Goal: Task Accomplishment & Management: Manage account settings

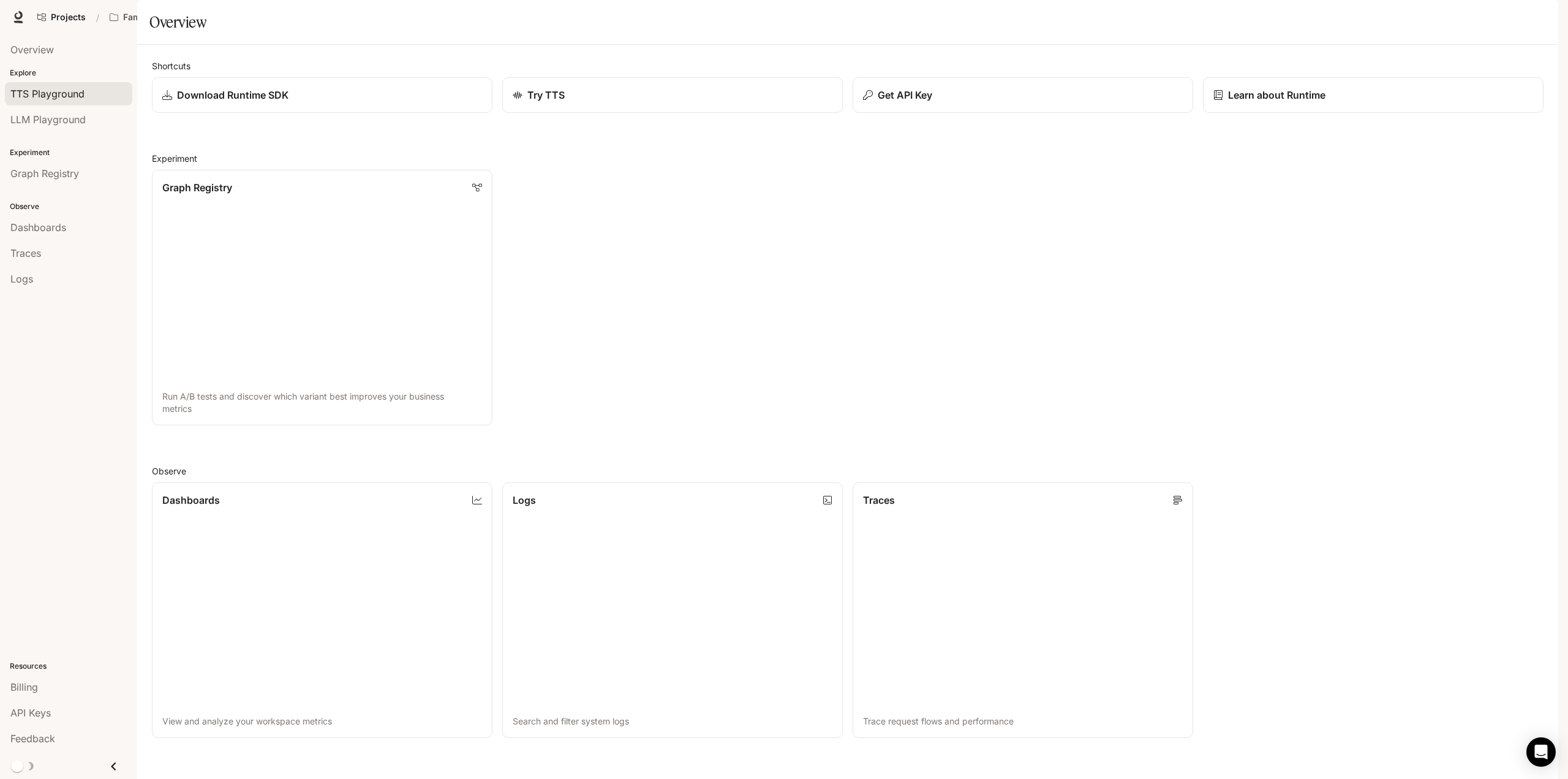
click at [76, 94] on span "TTS Playground" at bounding box center [47, 93] width 74 height 15
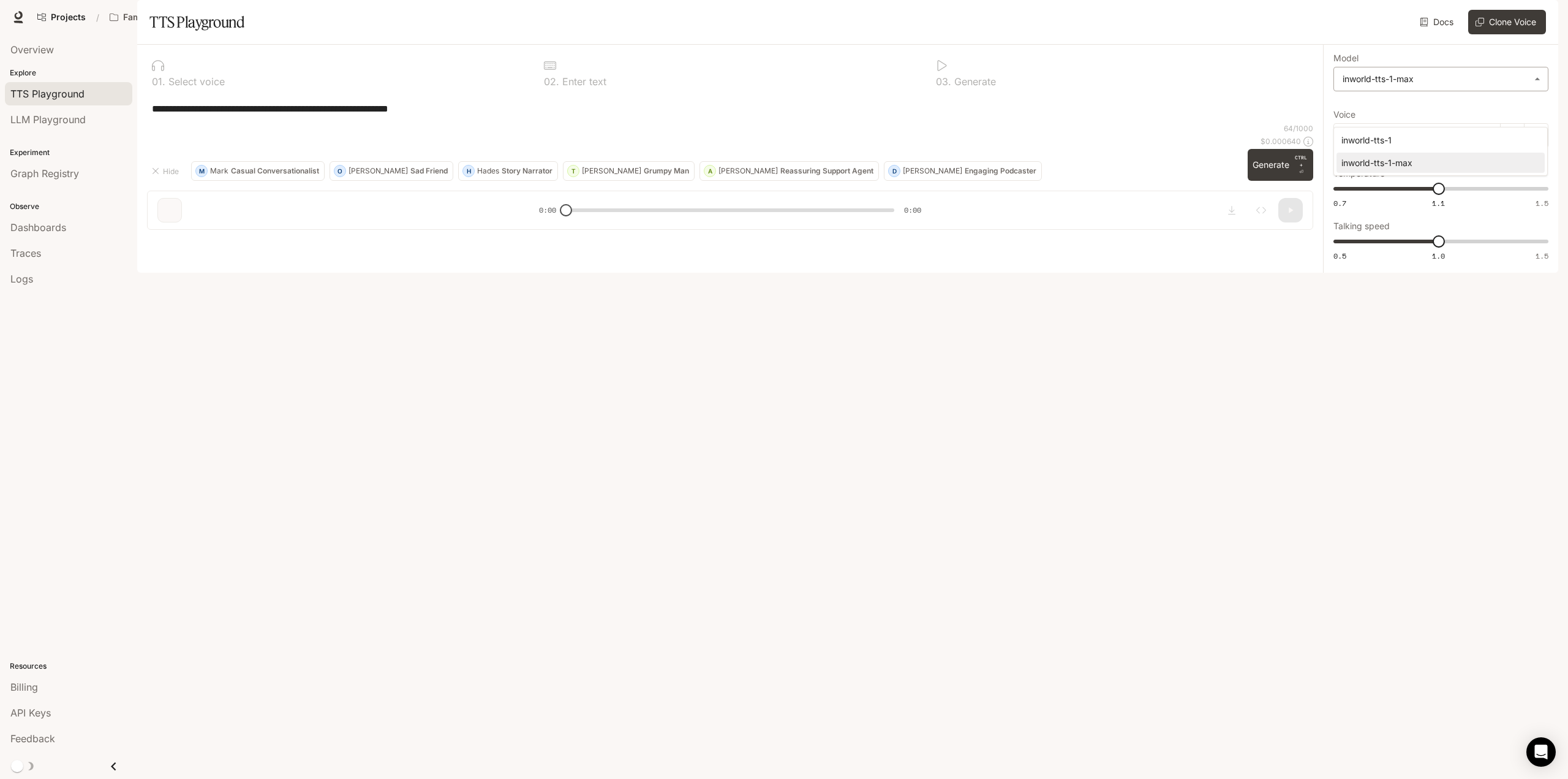
click at [1411, 115] on body "**********" at bounding box center [784, 390] width 1568 height 779
click at [1437, 59] on div at bounding box center [784, 390] width 1568 height 779
click at [1525, 754] on html at bounding box center [1539, 750] width 30 height 30
click at [1536, 740] on icon "Open Intercom Messenger" at bounding box center [1539, 750] width 20 height 20
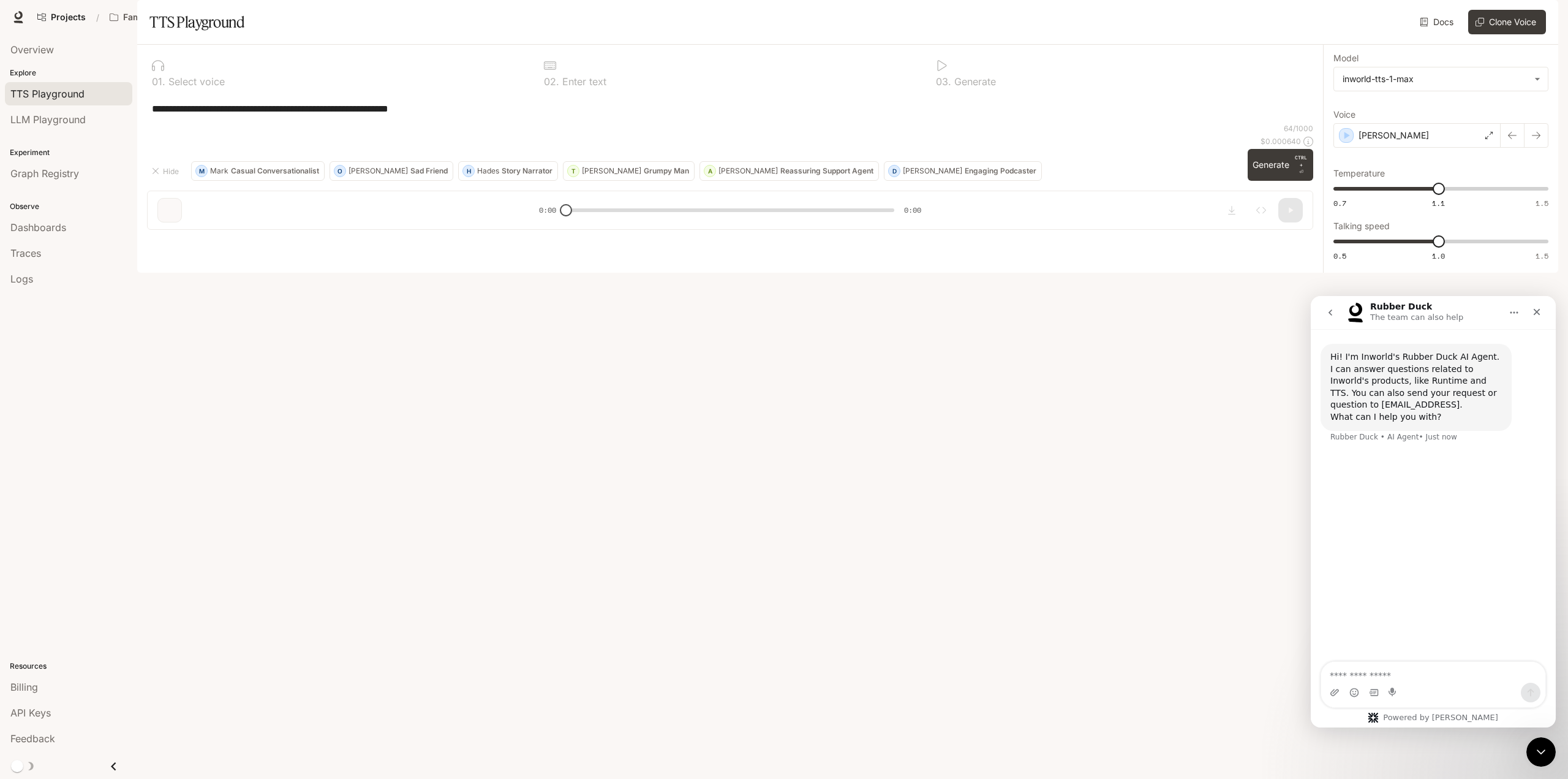
drag, startPoint x: 1392, startPoint y: 668, endPoint x: 1391, endPoint y: 675, distance: 7.1
click at [1391, 673] on textarea "Ask a question…" at bounding box center [1433, 672] width 224 height 21
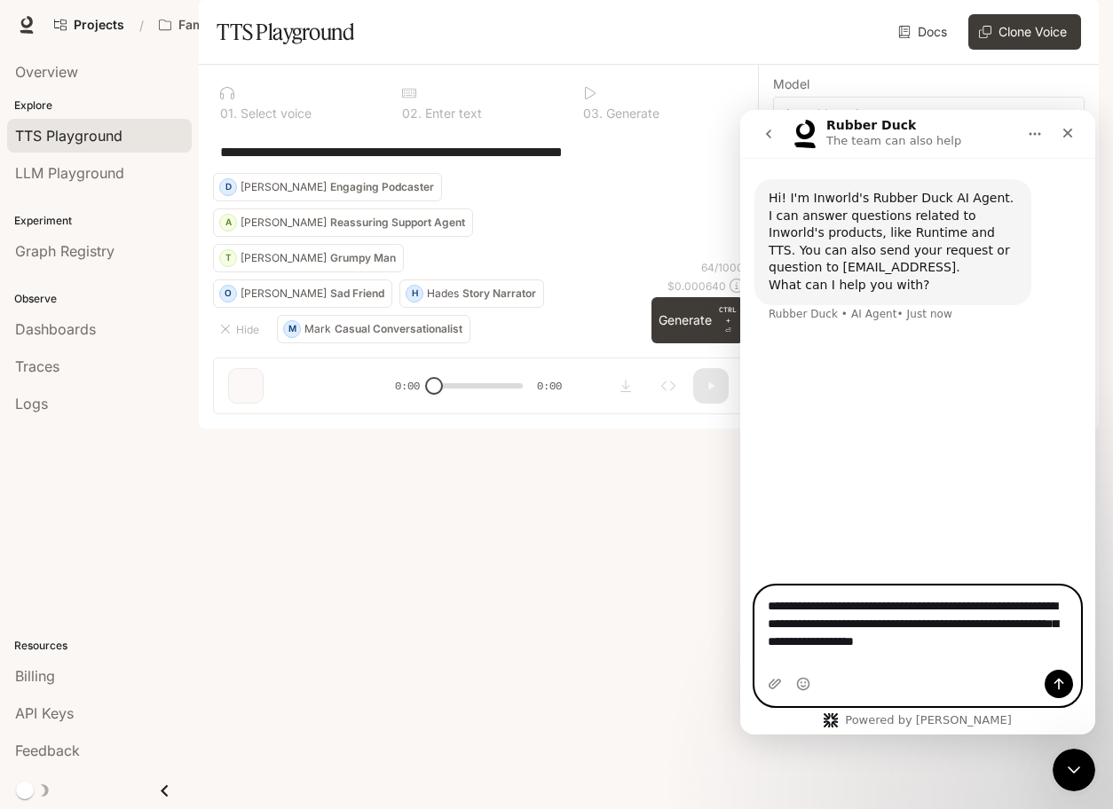
click at [1032, 652] on textarea "**********" at bounding box center [918, 619] width 326 height 66
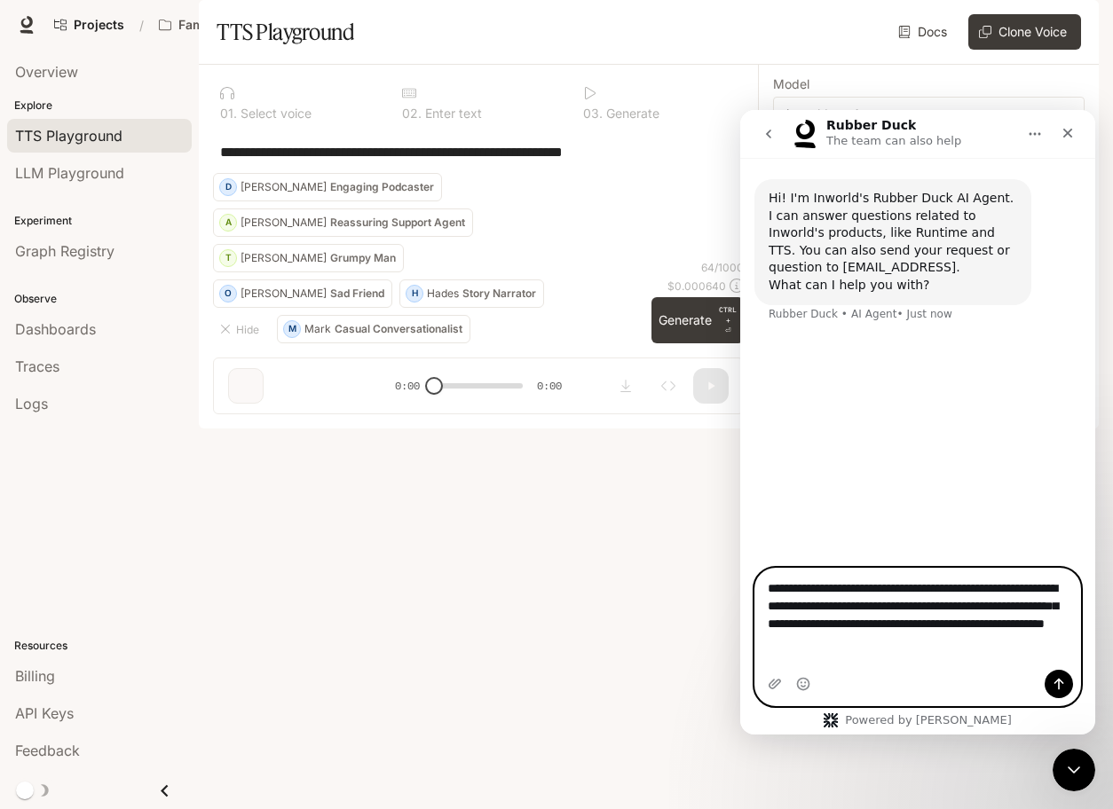
type textarea "**********"
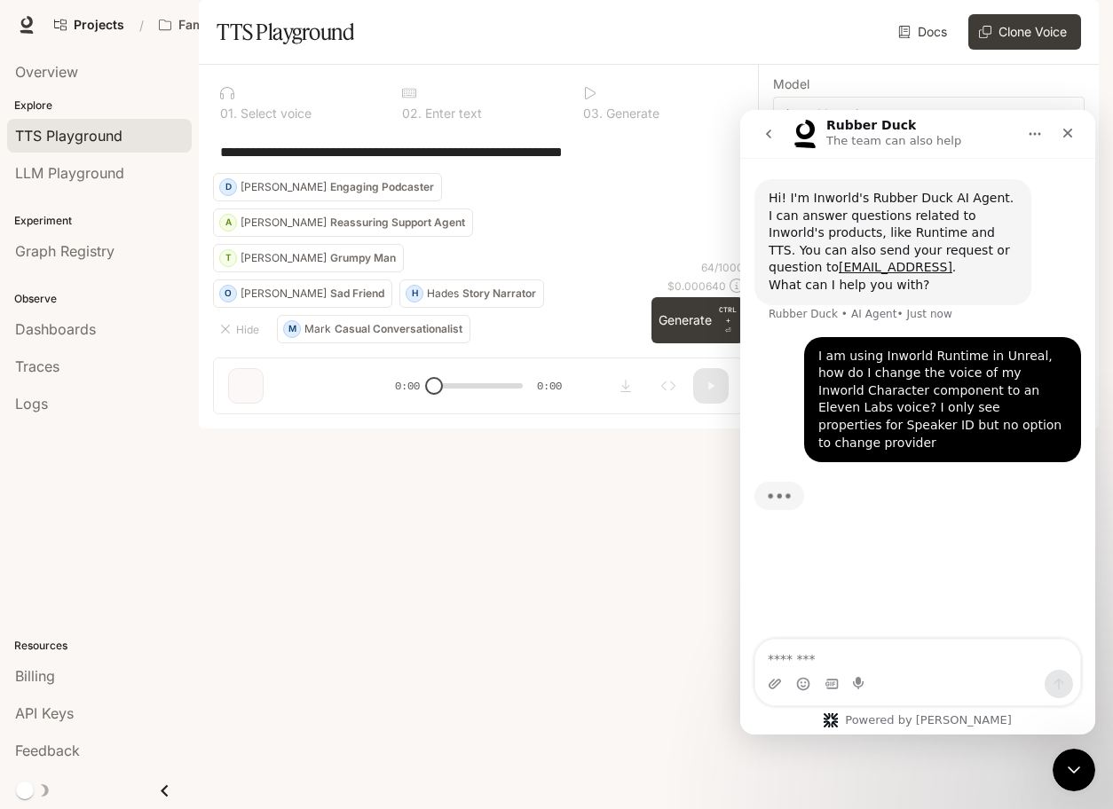
drag, startPoint x: 923, startPoint y: 342, endPoint x: 902, endPoint y: 359, distance: 27.0
click at [902, 359] on div "I am using Inworld Runtime in Unreal, how do I change the voice of my Inworld C…" at bounding box center [942, 400] width 248 height 105
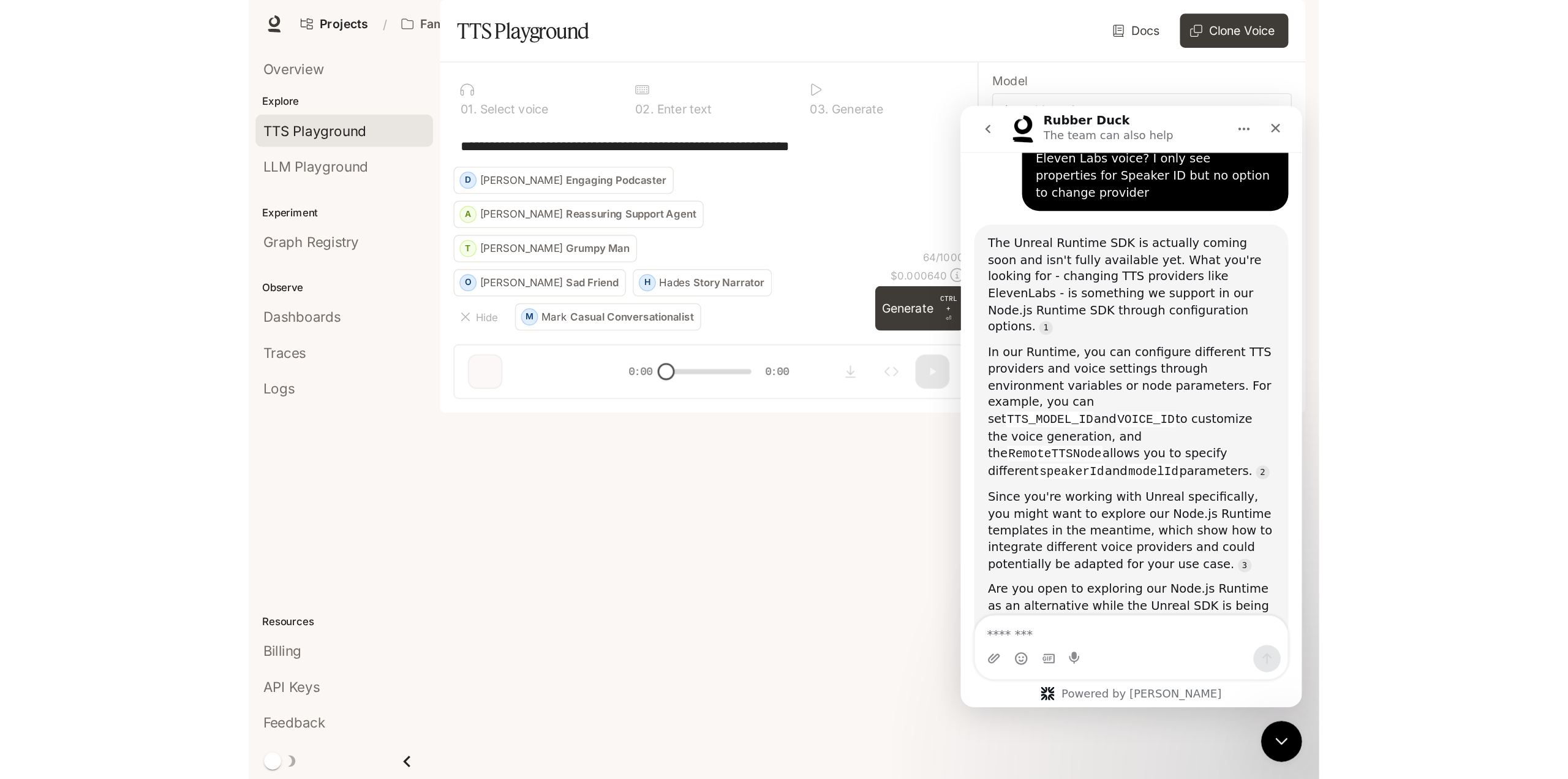
scroll to position [166, 0]
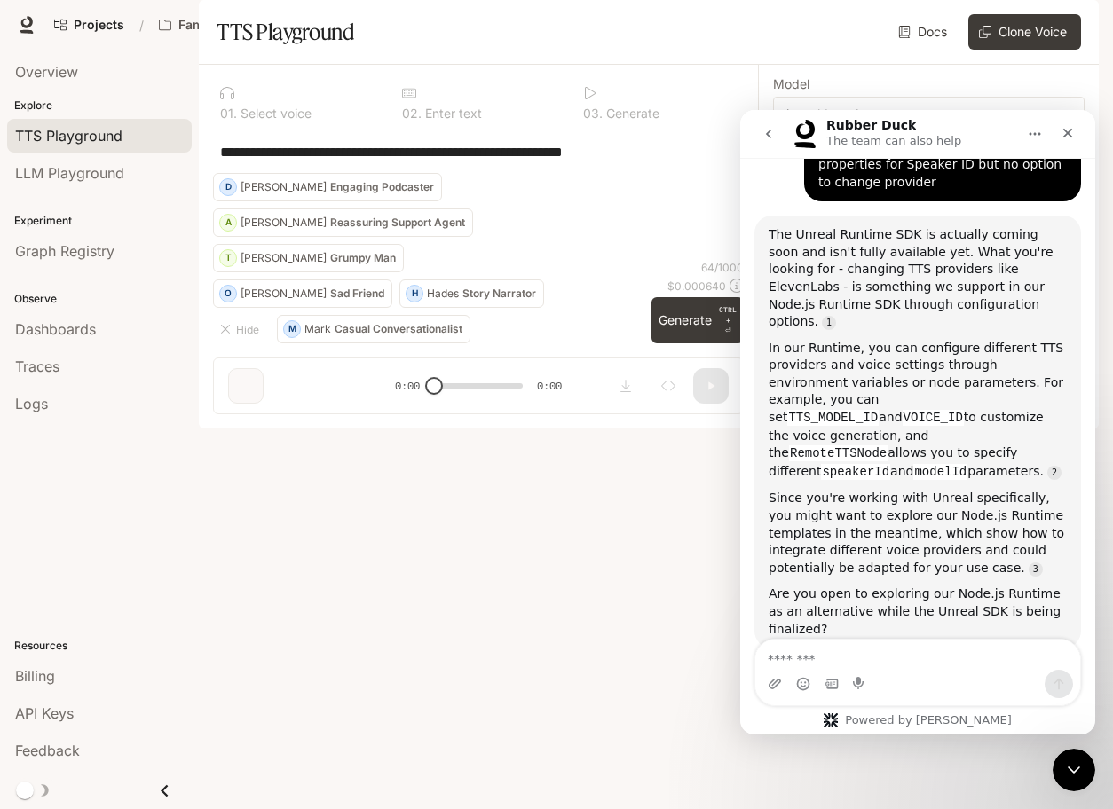
drag, startPoint x: 951, startPoint y: 334, endPoint x: 862, endPoint y: 420, distance: 124.2
click at [862, 420] on div "In our Runtime, you can configure different TTS providers and voice settings th…" at bounding box center [917, 411] width 298 height 142
click at [912, 283] on div "The Unreal Runtime SDK is actually coming soon and isn't fully available yet. W…" at bounding box center [917, 278] width 298 height 105
click at [948, 28] on span "Documentation" at bounding box center [956, 25] width 88 height 22
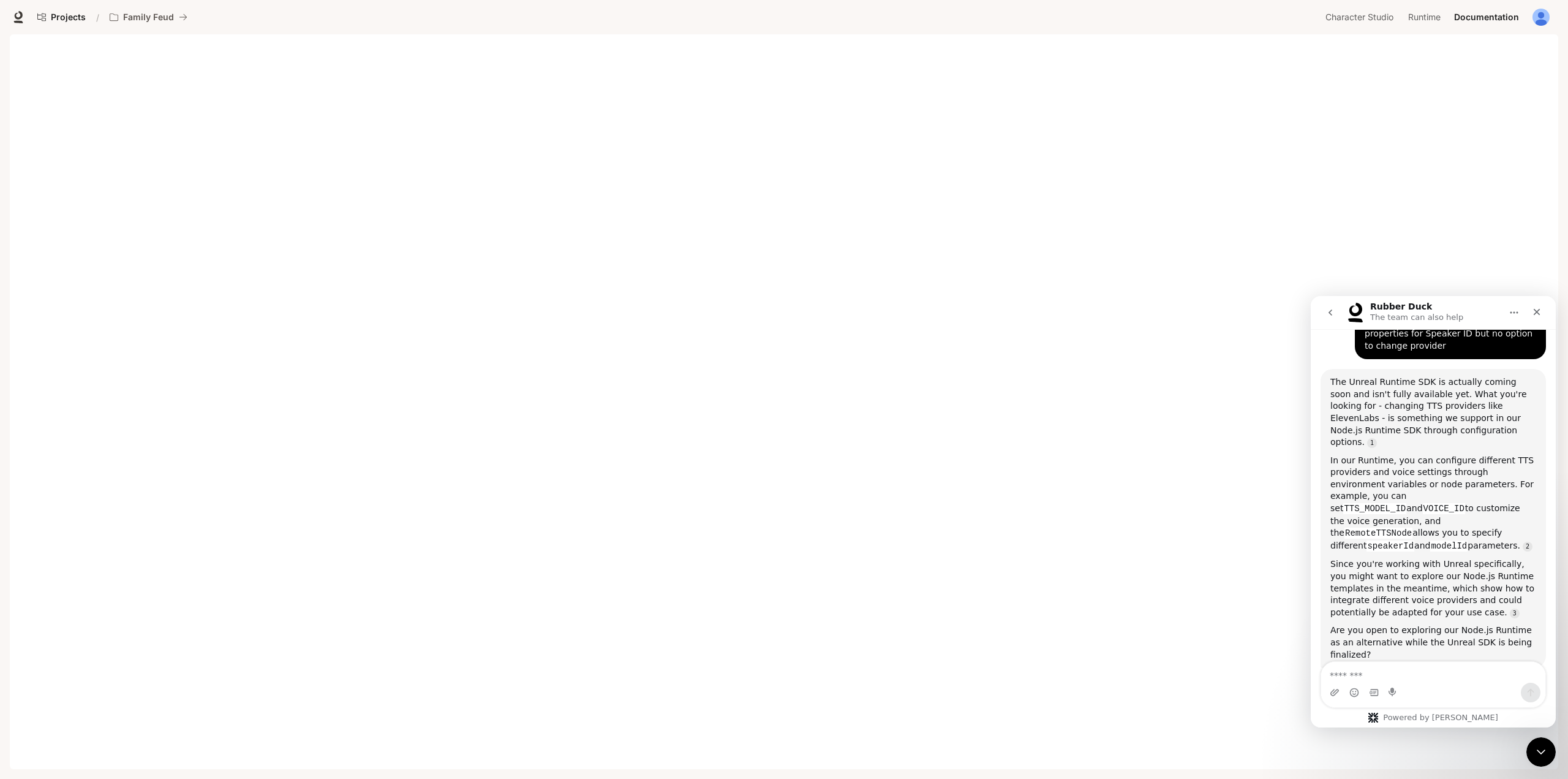
scroll to position [254, 0]
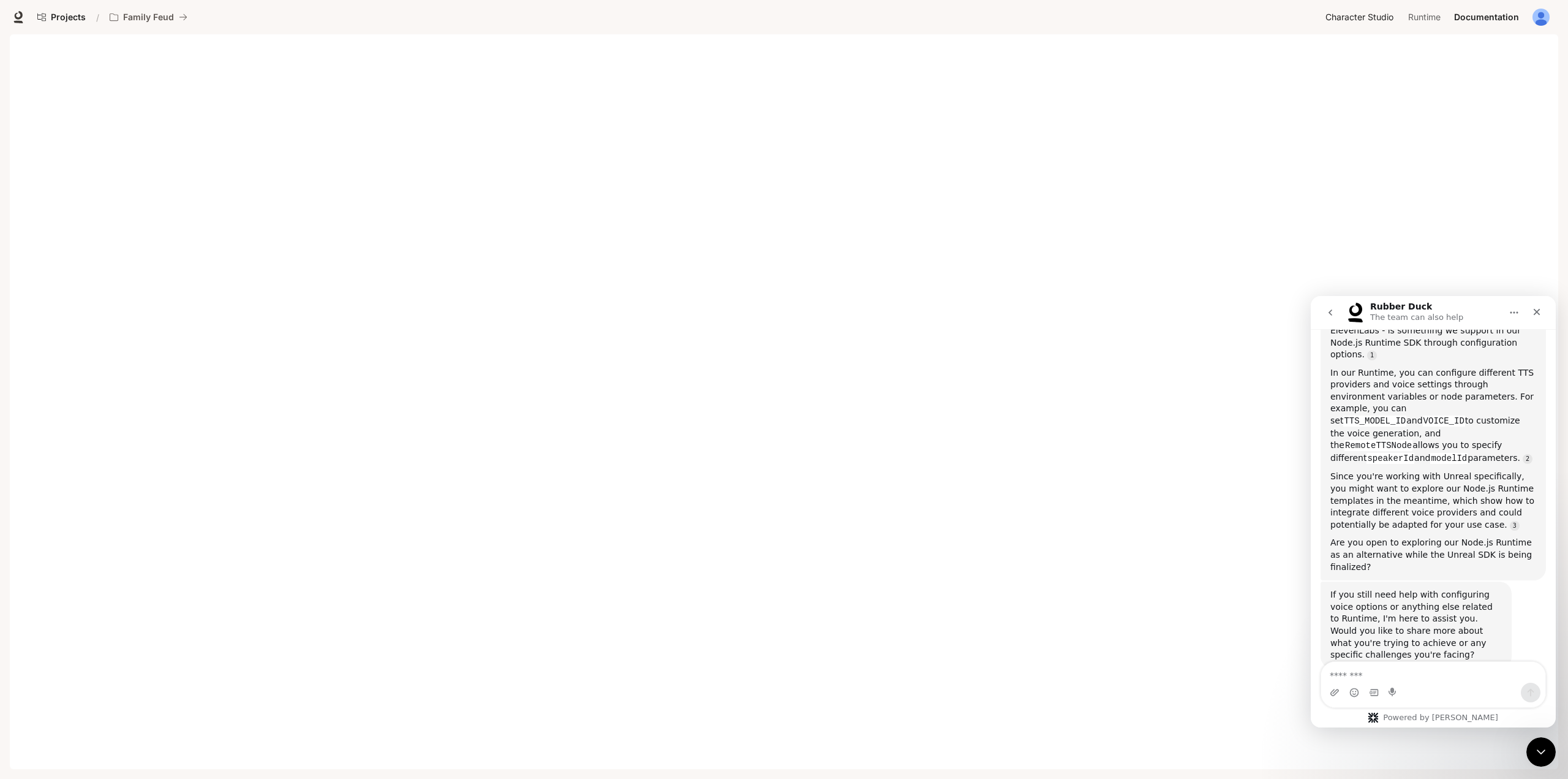
click at [1382, 23] on span "Character Studio" at bounding box center [1359, 17] width 68 height 15
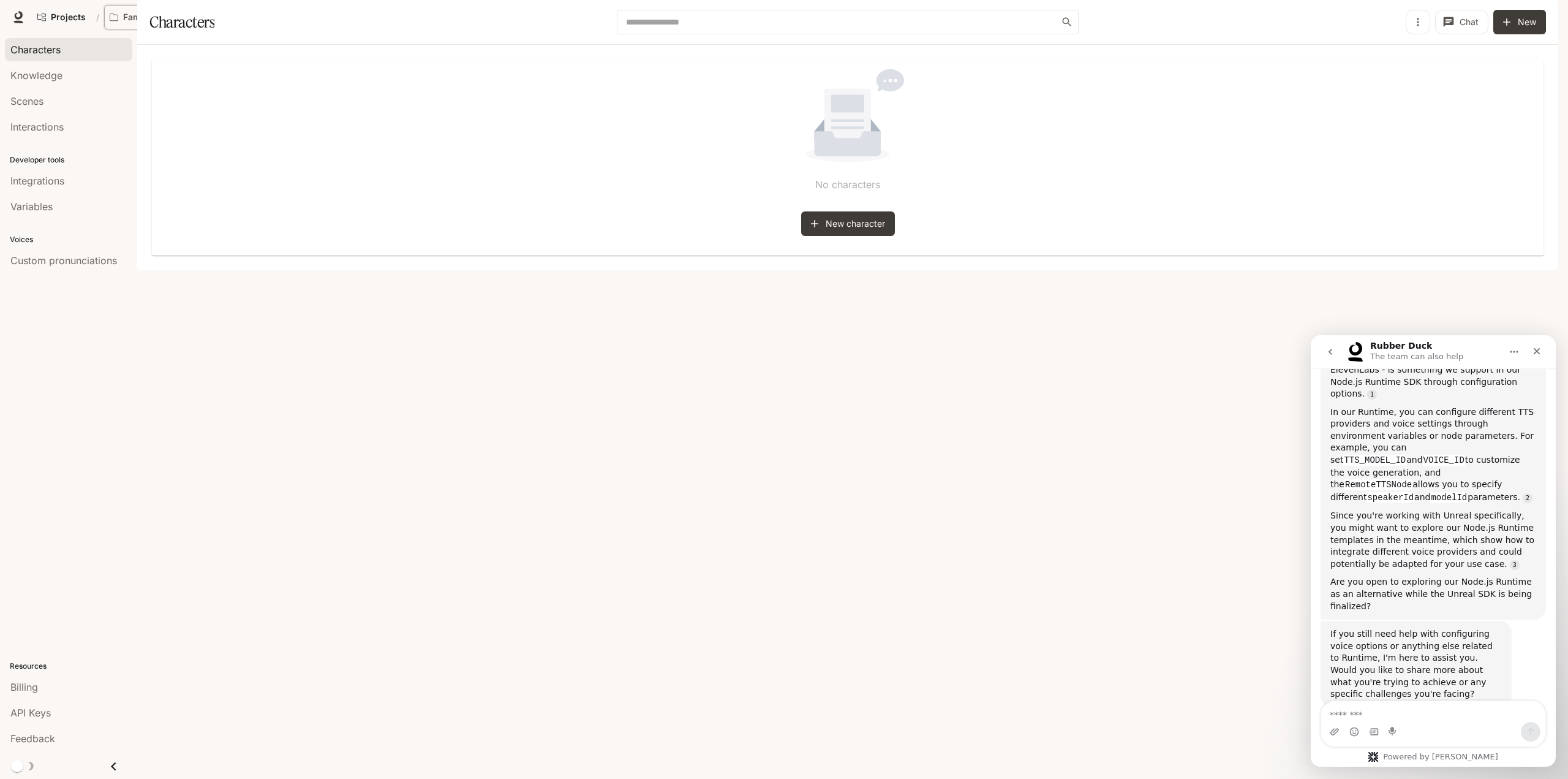
click at [141, 17] on p "Family Feud" at bounding box center [148, 17] width 51 height 10
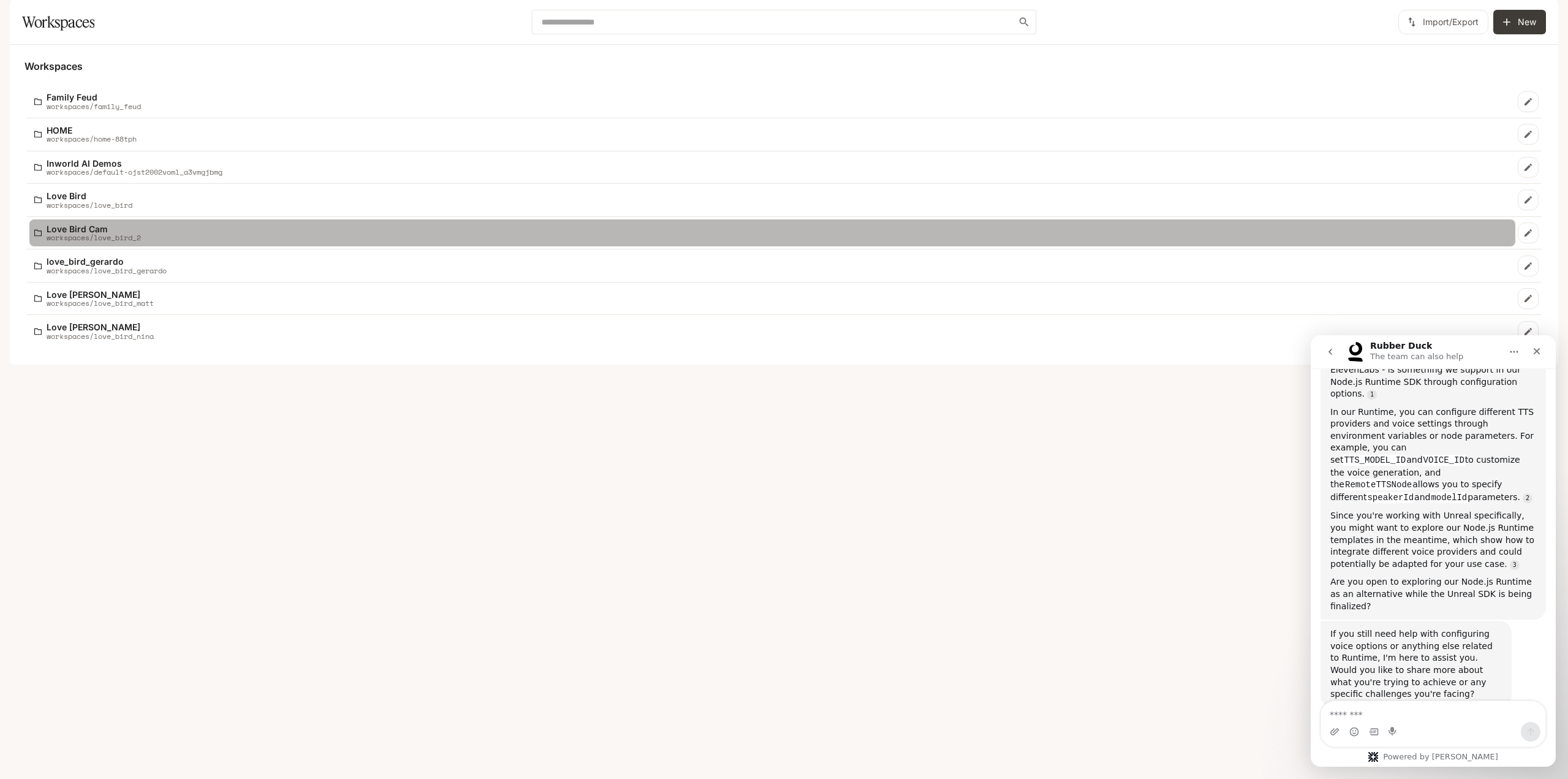
click at [106, 242] on p "workspaces/love_bird_2" at bounding box center [93, 238] width 95 height 8
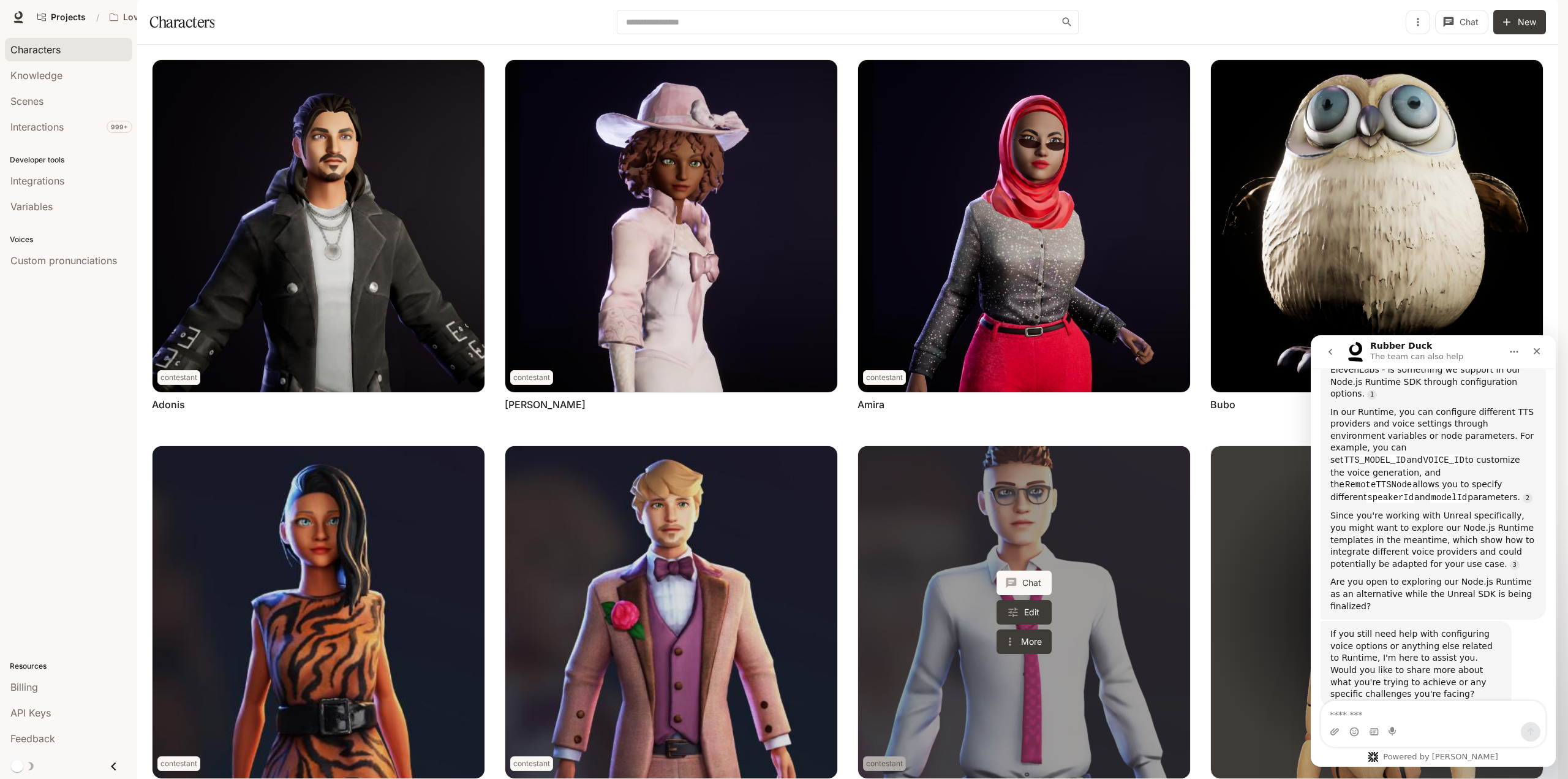
click at [883, 510] on link "Ethan" at bounding box center [1024, 612] width 332 height 332
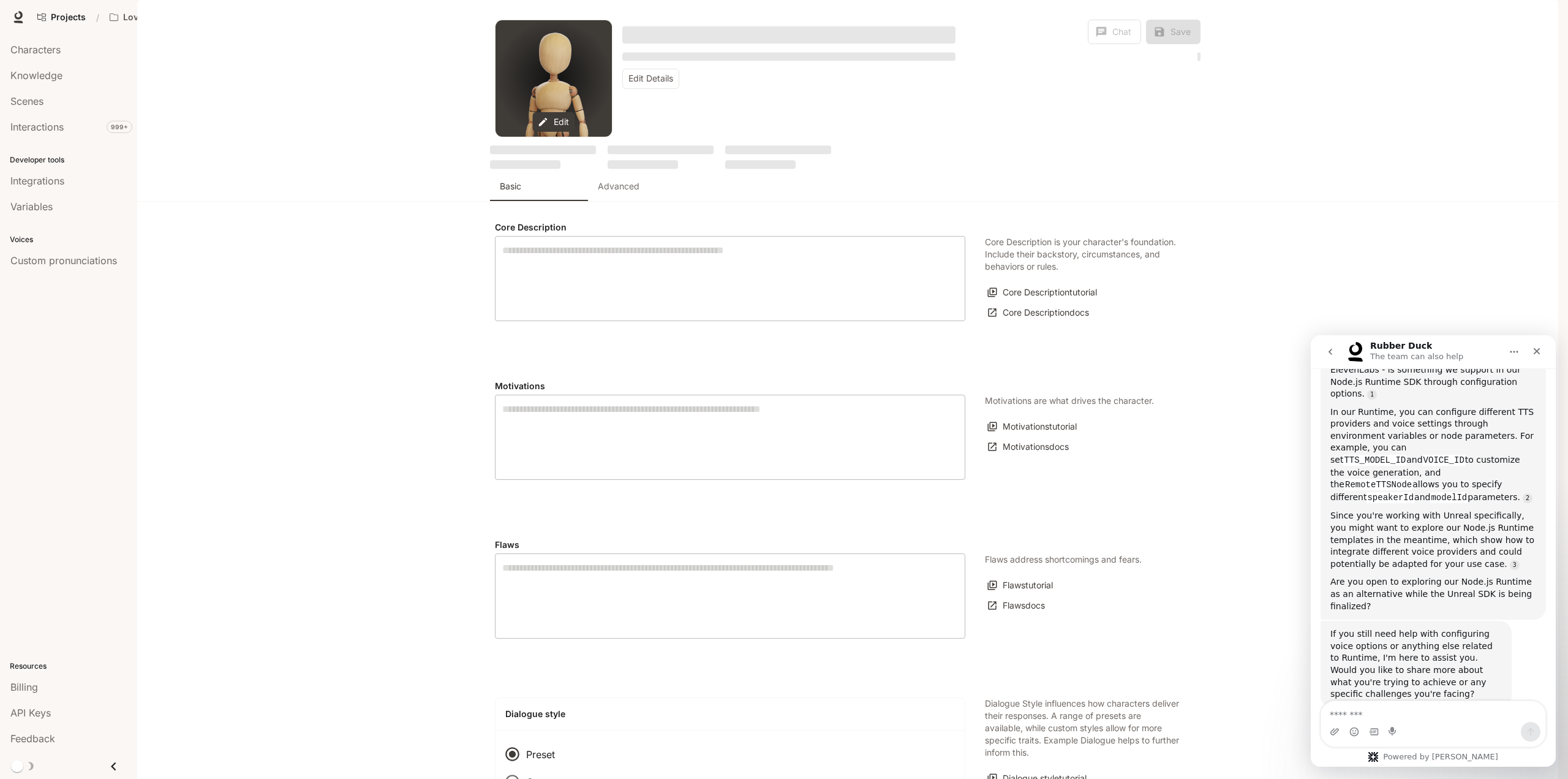
type textarea "**********"
type input "*"
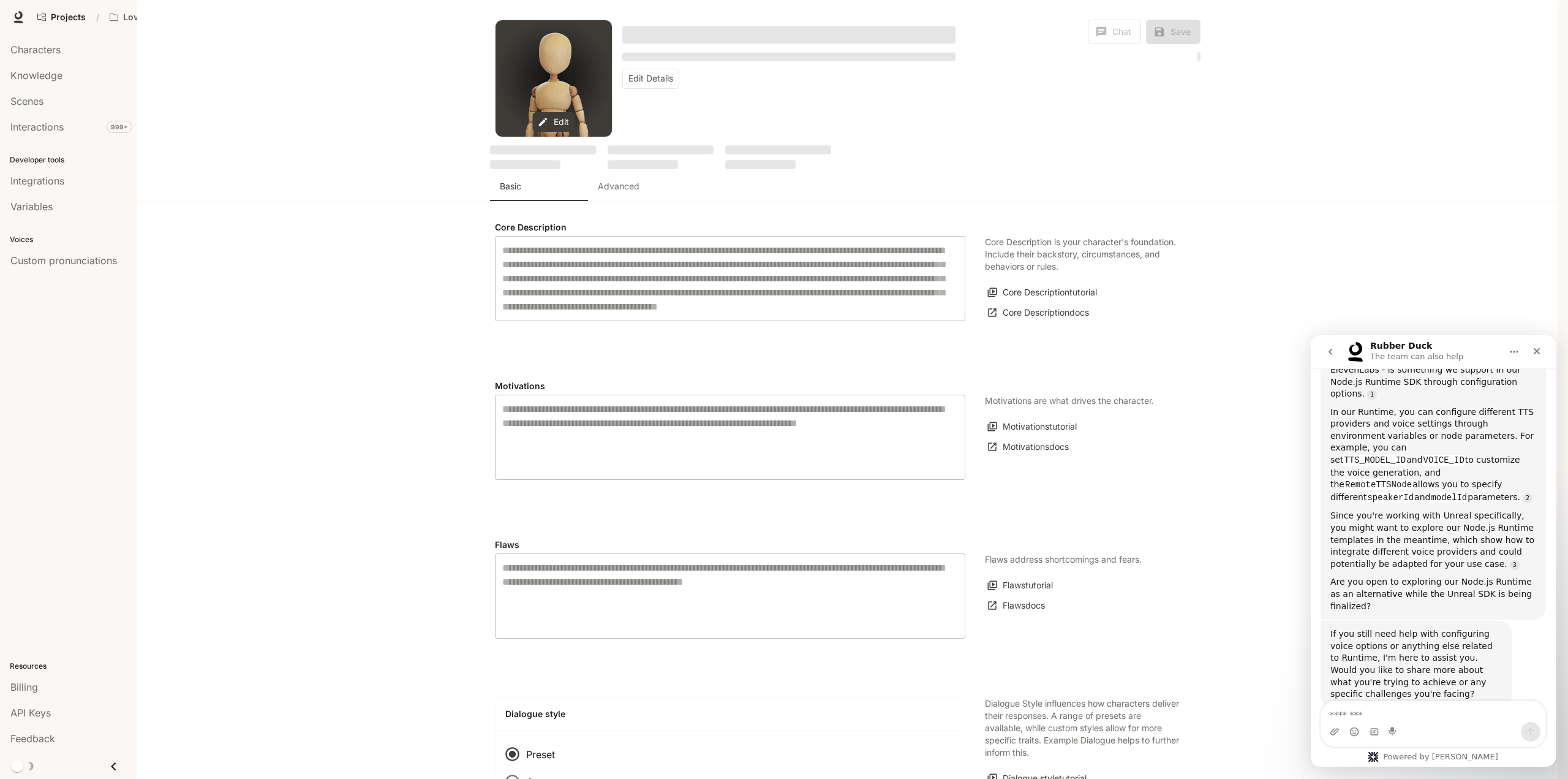
type input "**********"
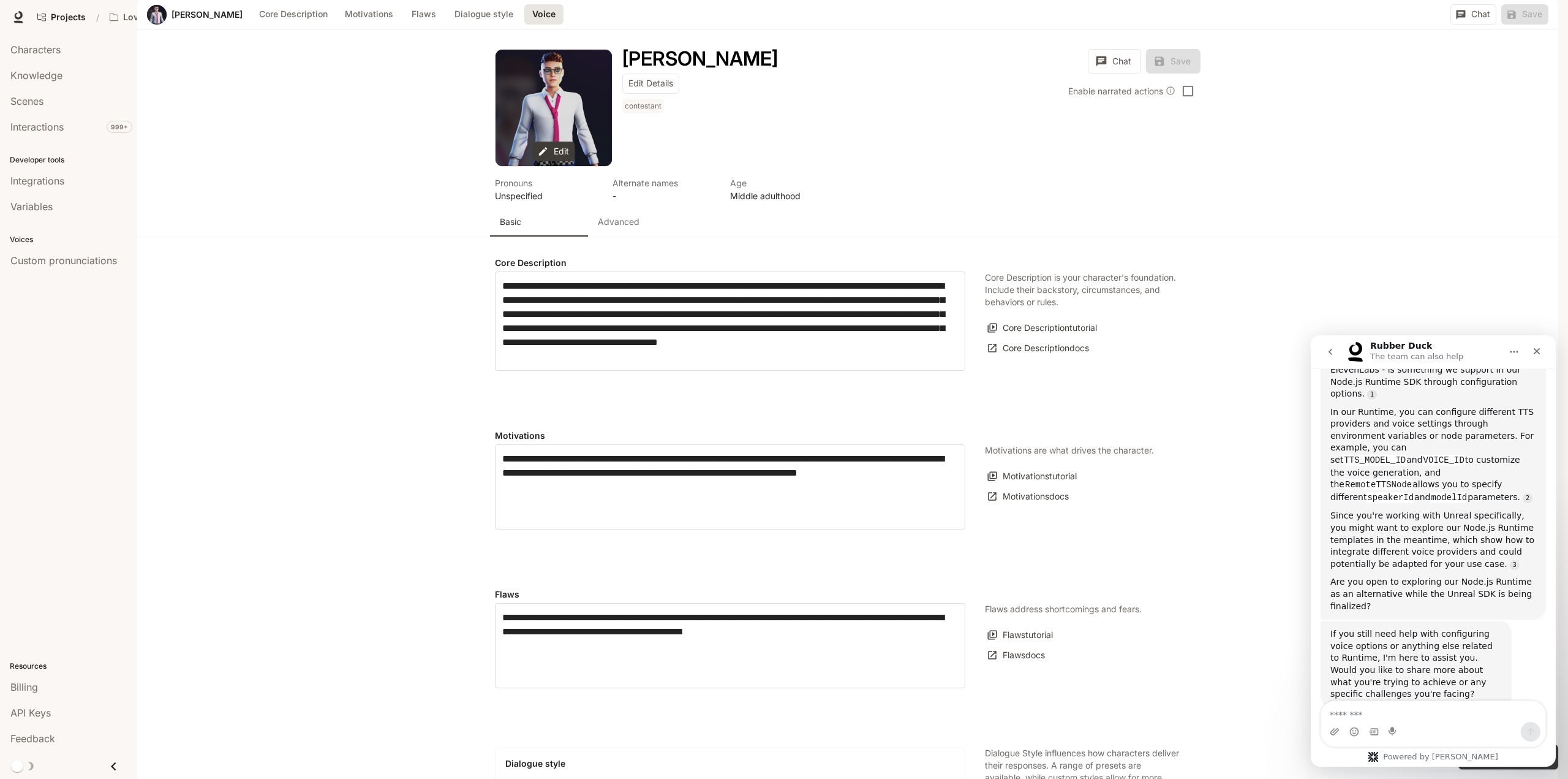
scroll to position [1244, 0]
click at [670, 320] on body "Skip to main content Projects / Love Bird Cam Character Studio Character Studio…" at bounding box center [784, 390] width 1568 height 779
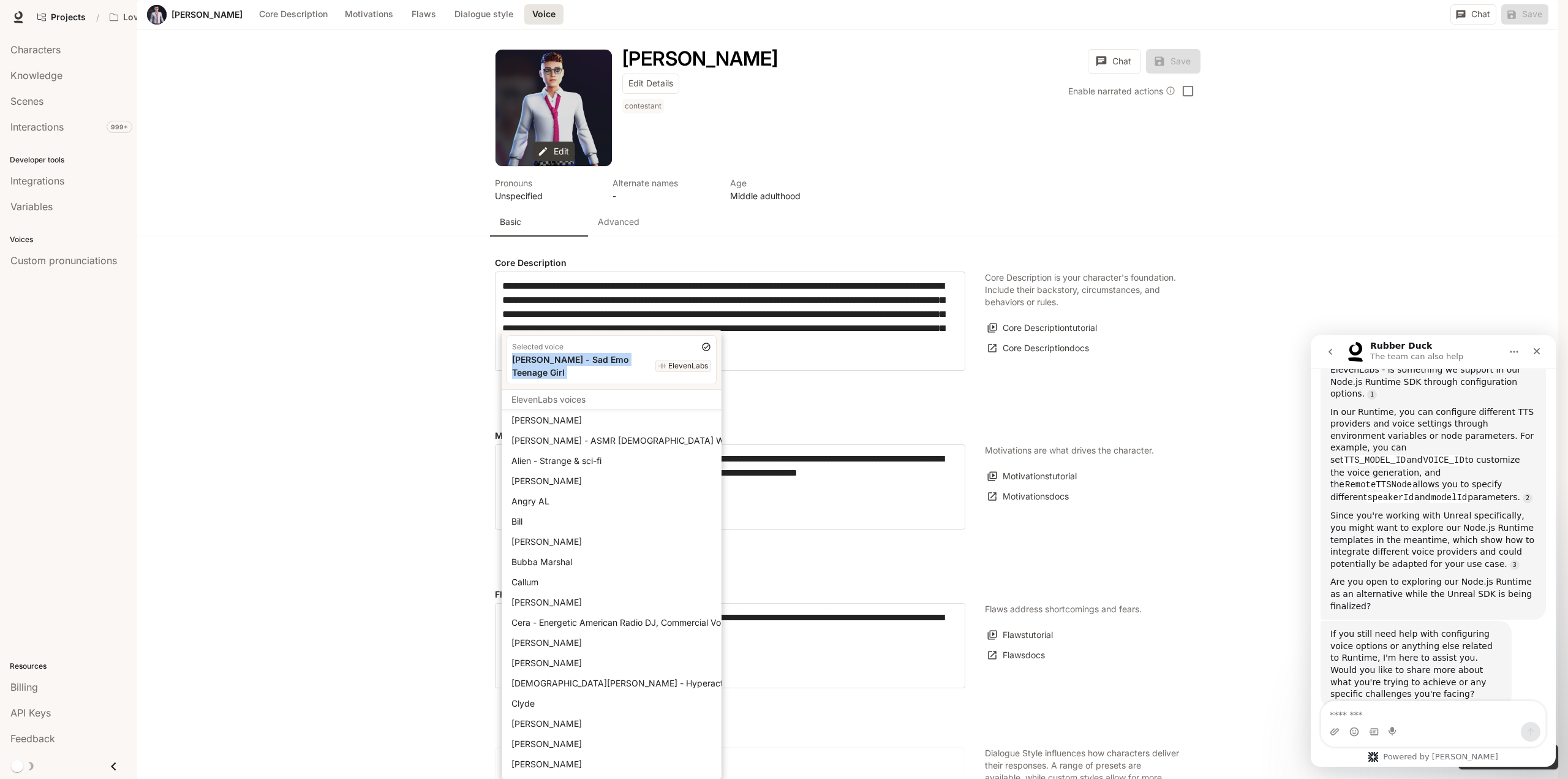
drag, startPoint x: 656, startPoint y: 357, endPoint x: 568, endPoint y: 327, distance: 93.0
click at [510, 365] on div "Selected voice [PERSON_NAME] - Sad Emo Teenage Girl ElevenLabs" at bounding box center [612, 359] width 210 height 49
copy div "[PERSON_NAME] - Sad Emo Teenage Girl"
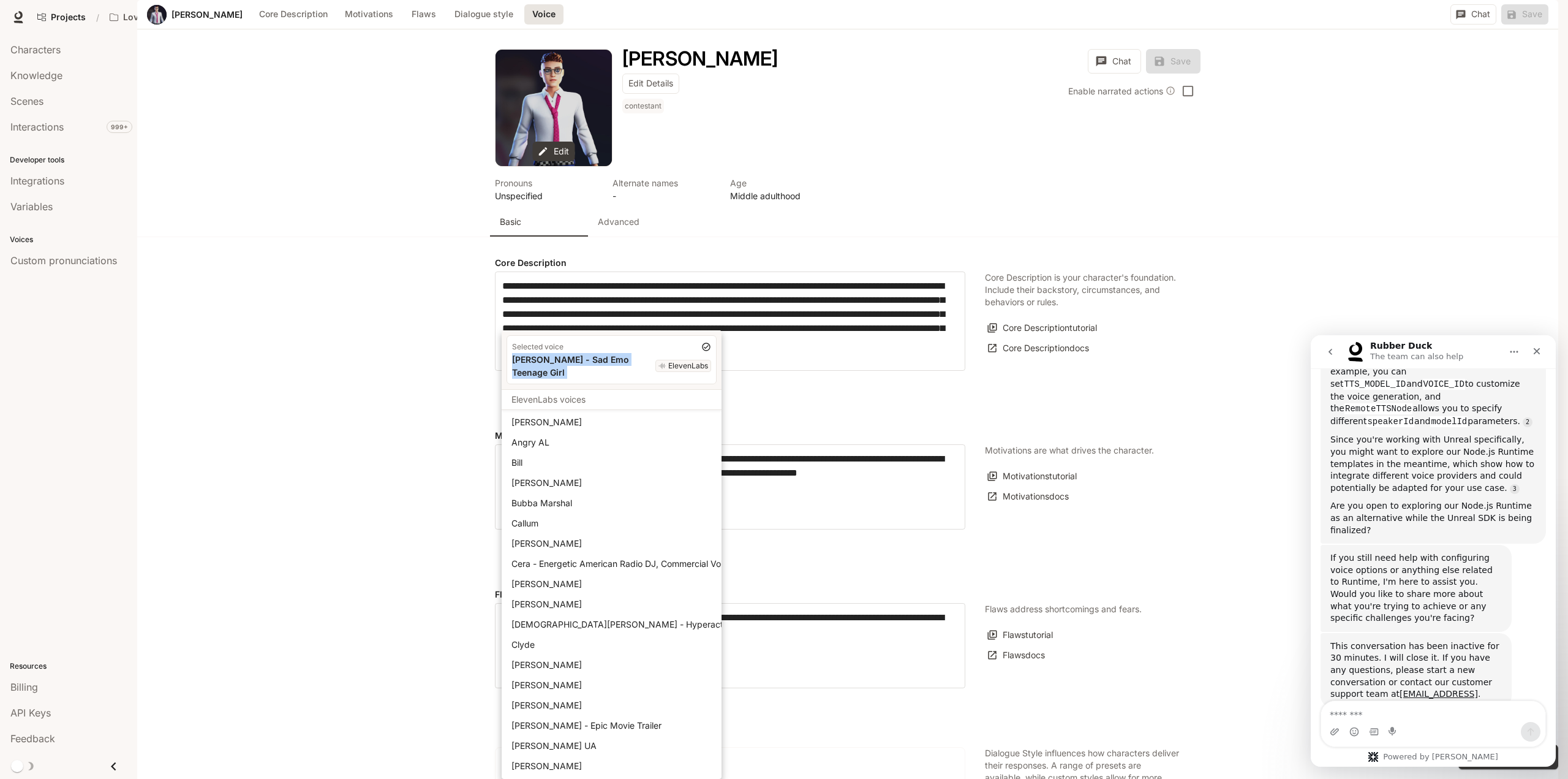
scroll to position [184, 0]
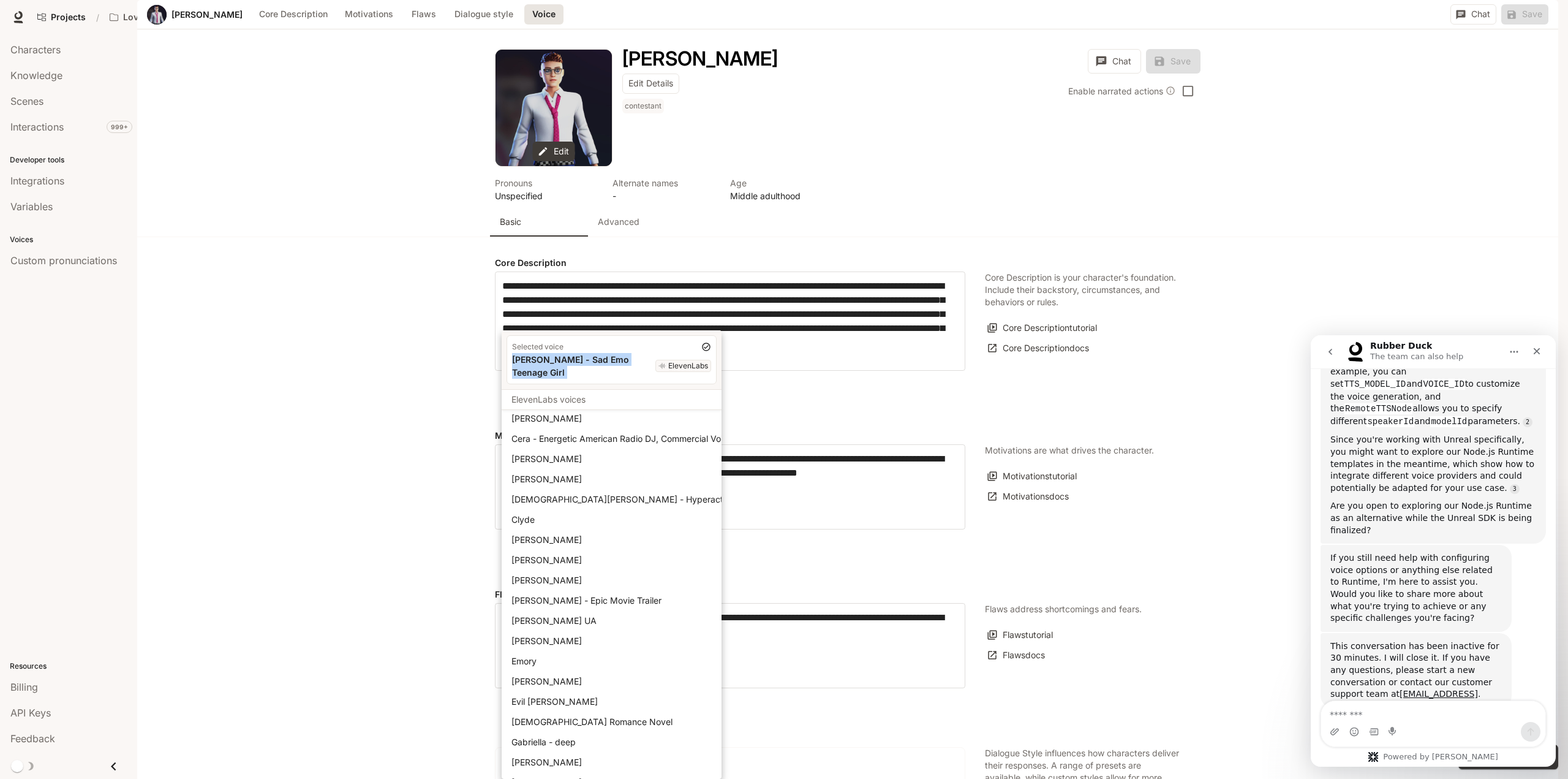
copy div "[PERSON_NAME] - Sad Emo Teenage Girl"
